Goal: Information Seeking & Learning: Learn about a topic

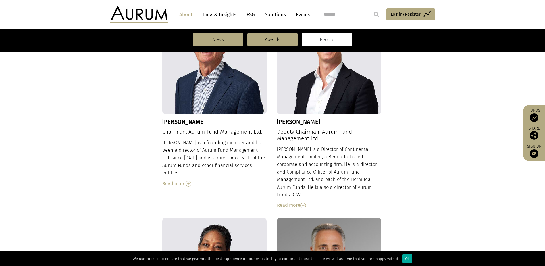
scroll to position [230, 0]
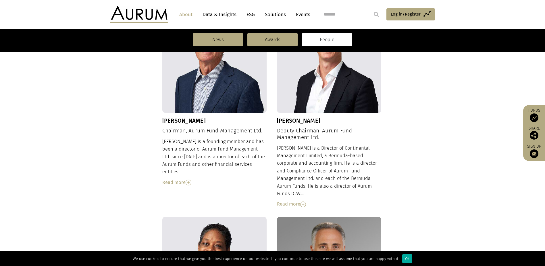
click at [168, 179] on div "Read more" at bounding box center [214, 182] width 105 height 7
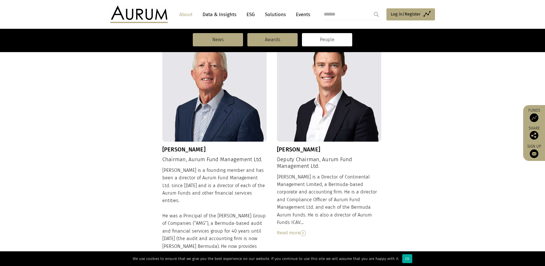
scroll to position [173, 0]
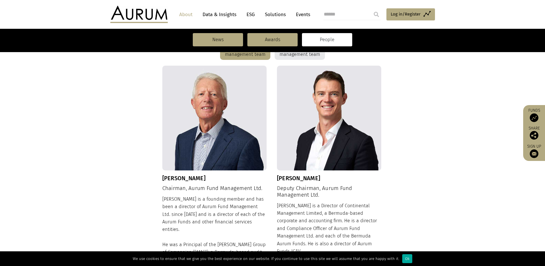
drag, startPoint x: 232, startPoint y: 210, endPoint x: 220, endPoint y: 196, distance: 18.3
click at [232, 210] on div "[PERSON_NAME] is a founding member and has been a director of Aurum Fund Manage…" at bounding box center [214, 264] width 105 height 139
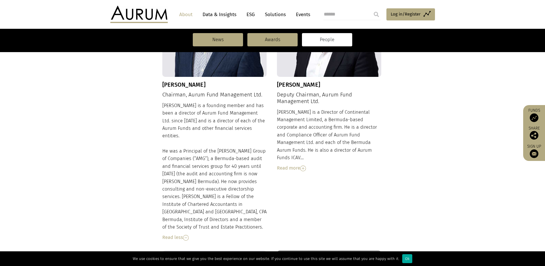
scroll to position [259, 0]
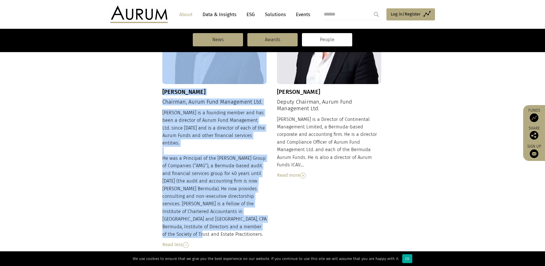
drag, startPoint x: 158, startPoint y: 101, endPoint x: 253, endPoint y: 217, distance: 150.1
drag, startPoint x: 253, startPoint y: 217, endPoint x: 198, endPoint y: 127, distance: 105.7
click at [198, 127] on div "[PERSON_NAME] is a founding member and has been a director of Aurum Fund Manage…" at bounding box center [214, 178] width 105 height 139
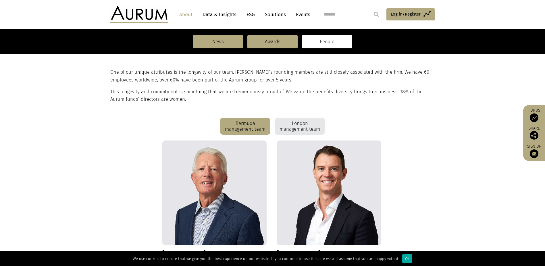
scroll to position [24, 0]
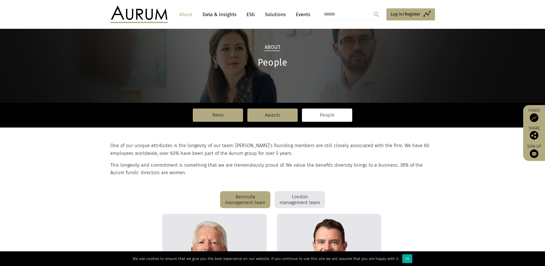
click at [286, 189] on section "One of our unique attributes is the longevity of our team. [PERSON_NAME]’s foun…" at bounding box center [272, 159] width 545 height 64
click at [288, 198] on div "London management team" at bounding box center [300, 199] width 50 height 17
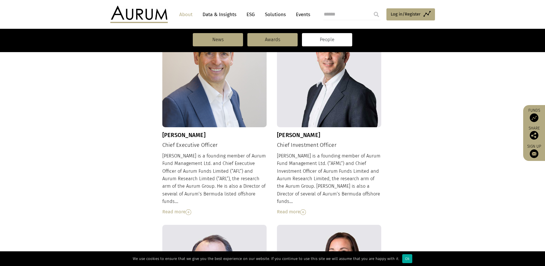
scroll to position [226, 0]
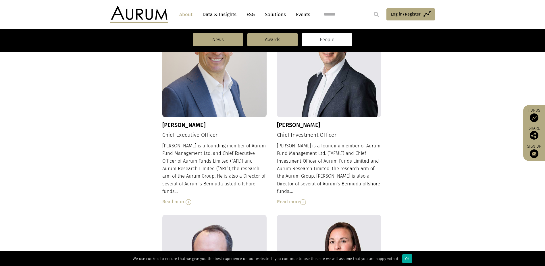
click at [176, 198] on div "Read more" at bounding box center [214, 201] width 105 height 7
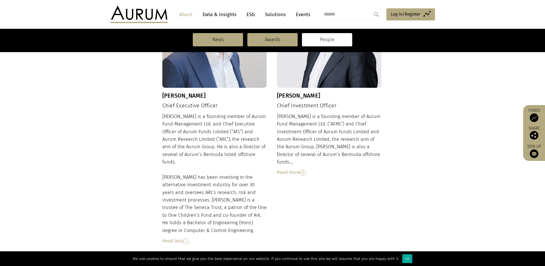
scroll to position [254, 0]
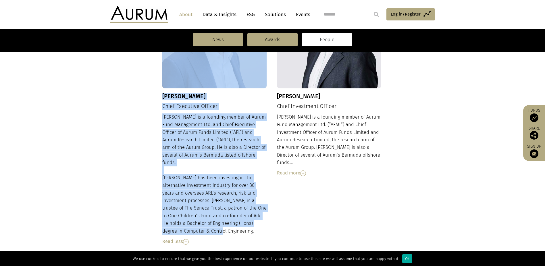
drag, startPoint x: 161, startPoint y: 106, endPoint x: 214, endPoint y: 221, distance: 126.7
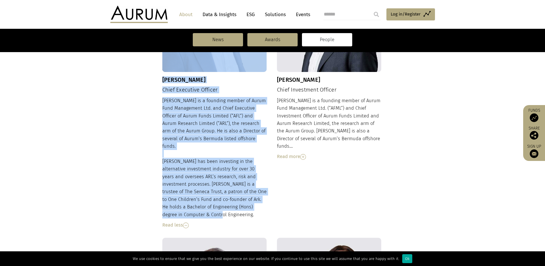
scroll to position [283, 0]
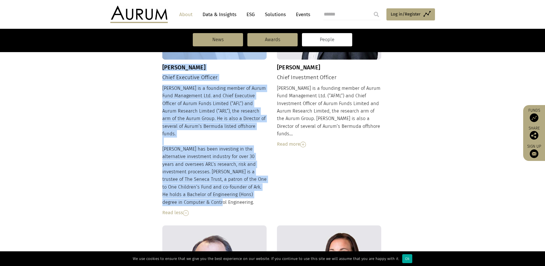
copy div "[PERSON_NAME] Chief Executive Officer [PERSON_NAME] is a founding member of Aur…"
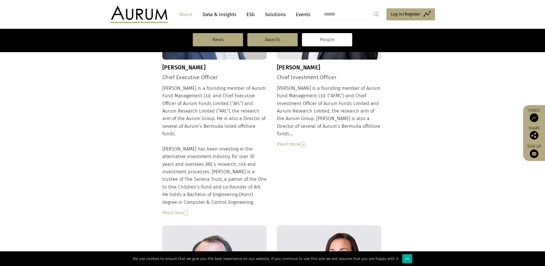
click at [292, 140] on div "Read more" at bounding box center [329, 143] width 105 height 7
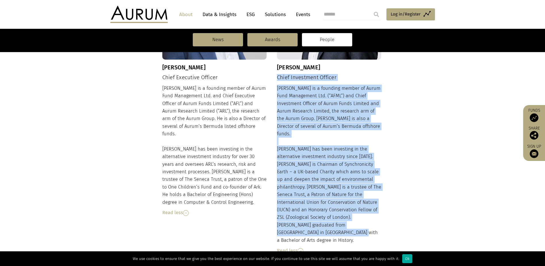
drag, startPoint x: 278, startPoint y: 77, endPoint x: 380, endPoint y: 214, distance: 170.5
click at [380, 214] on div "[PERSON_NAME] Chief Investment Officer [PERSON_NAME] is a founding member of Au…" at bounding box center [329, 104] width 105 height 299
copy div "Chief Investment Officer [PERSON_NAME] is a founding member of Aurum Fund Manag…"
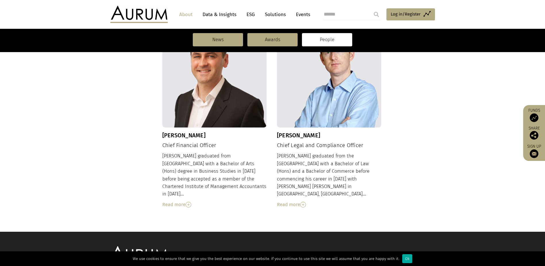
scroll to position [716, 0]
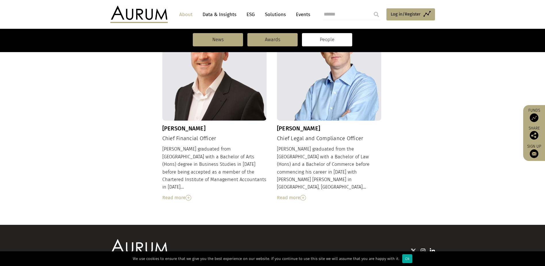
click at [193, 194] on div "Read more" at bounding box center [214, 197] width 105 height 7
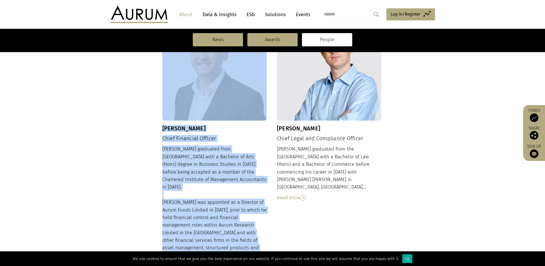
drag, startPoint x: 189, startPoint y: 145, endPoint x: 222, endPoint y: 207, distance: 69.8
click at [193, 158] on div "[PERSON_NAME] graduated from [GEOGRAPHIC_DATA] with a Bachelor of Arts (Hons) d…" at bounding box center [214, 207] width 105 height 124
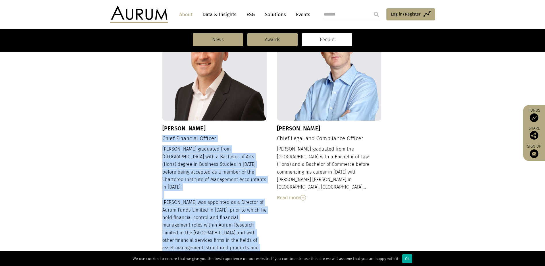
drag, startPoint x: 163, startPoint y: 109, endPoint x: 216, endPoint y: 212, distance: 115.7
click at [216, 212] on div "[PERSON_NAME] Chief Financial Officer [PERSON_NAME] graduated from [GEOGRAPHIC_…" at bounding box center [214, 143] width 105 height 254
copy div "Chief Financial Officer [PERSON_NAME] graduated from [GEOGRAPHIC_DATA] with a B…"
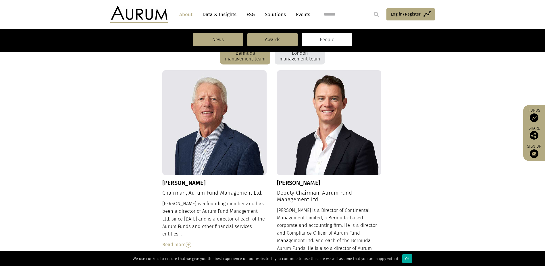
scroll to position [115, 0]
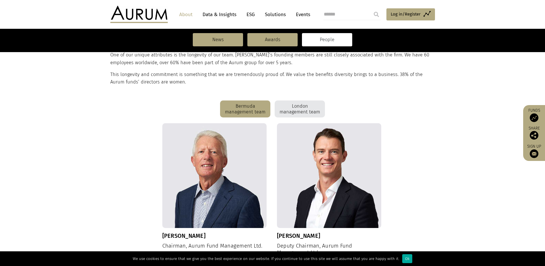
click at [295, 110] on div "London management team" at bounding box center [300, 108] width 50 height 17
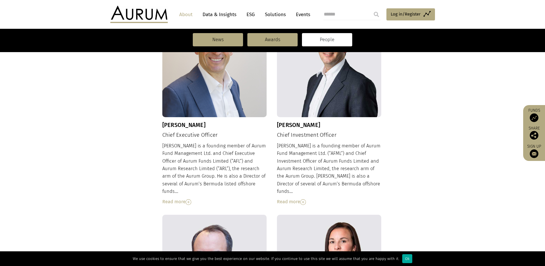
scroll to position [230, 0]
